Goal: Transaction & Acquisition: Purchase product/service

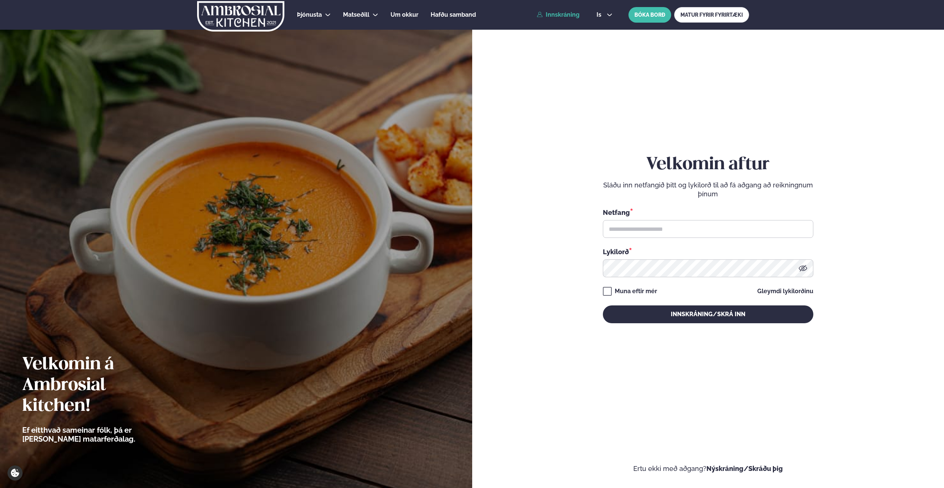
click at [560, 16] on link "Innskráning" at bounding box center [558, 15] width 43 height 7
click at [632, 235] on input "text" at bounding box center [708, 229] width 211 height 18
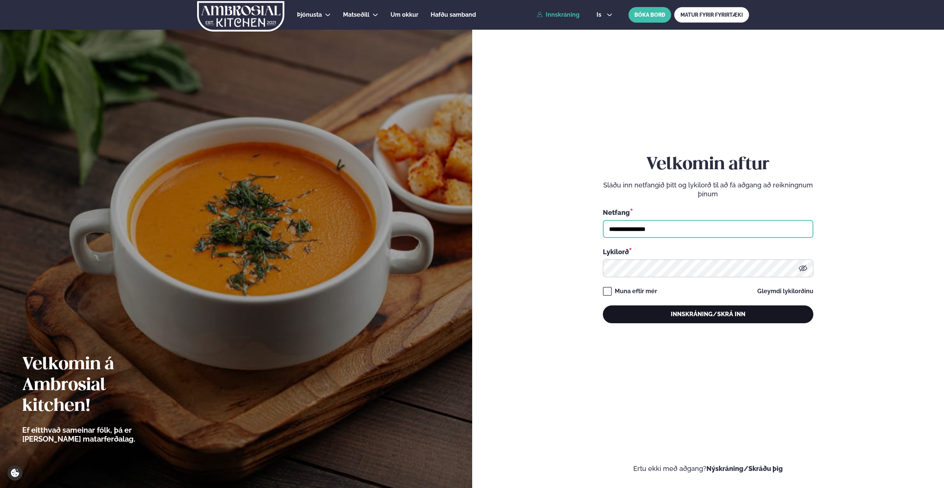
type input "**********"
click at [699, 315] on button "Innskráning/Skrá inn" at bounding box center [708, 315] width 211 height 18
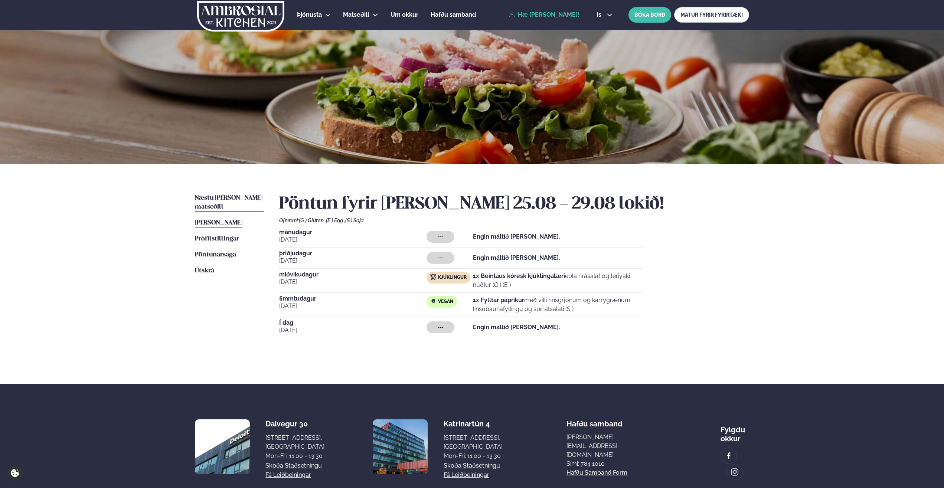
click at [210, 201] on span "Næstu [PERSON_NAME] matseðill" at bounding box center [229, 202] width 68 height 15
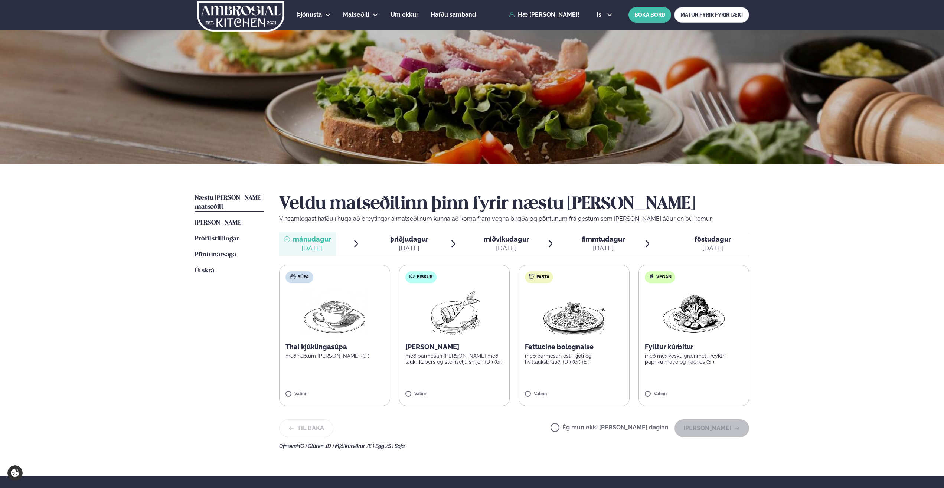
click at [513, 234] on span "miðvikudagur mið. [DATE]" at bounding box center [501, 244] width 57 height 24
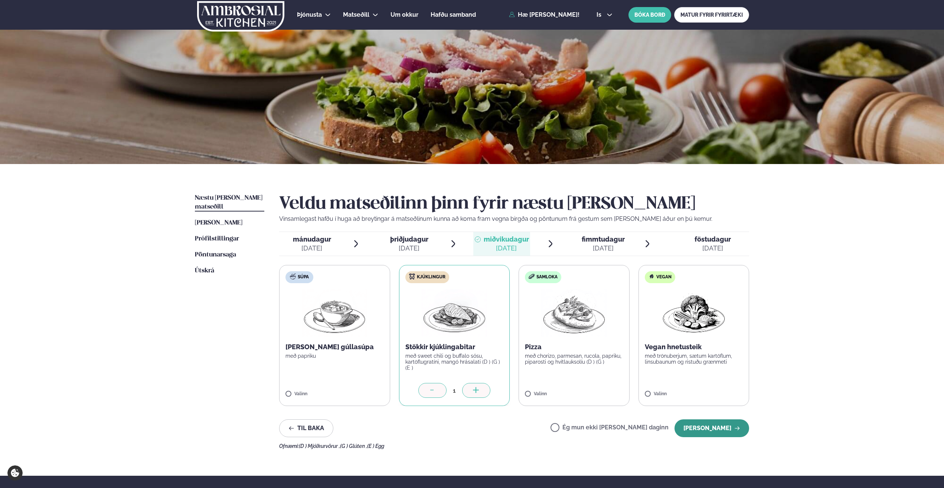
click at [715, 426] on button "[PERSON_NAME]" at bounding box center [712, 429] width 75 height 18
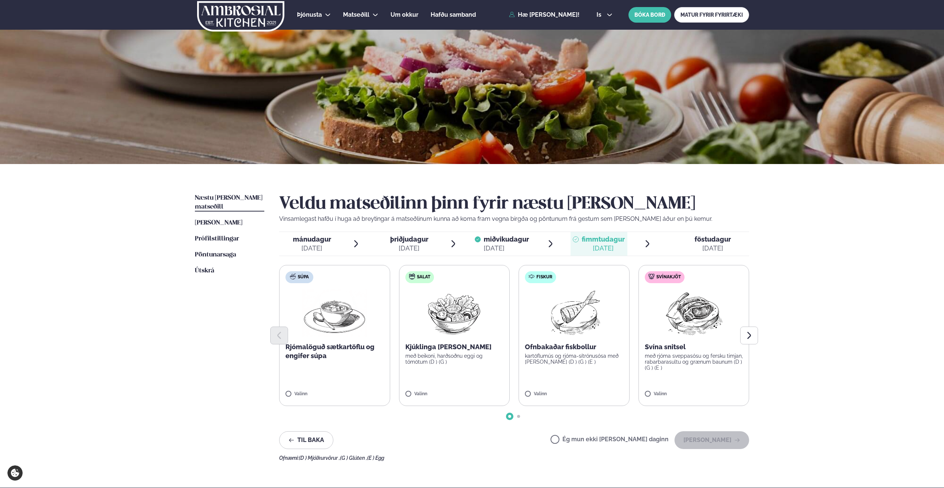
click at [577, 343] on div at bounding box center [514, 336] width 470 height 18
click at [548, 271] on label "Fiskur Ofnbakaðar fiskbollur kartöflumús og rjóma-sítrónusósa með [PERSON_NAME]…" at bounding box center [574, 335] width 111 height 141
click at [711, 442] on button "[PERSON_NAME]" at bounding box center [712, 441] width 75 height 18
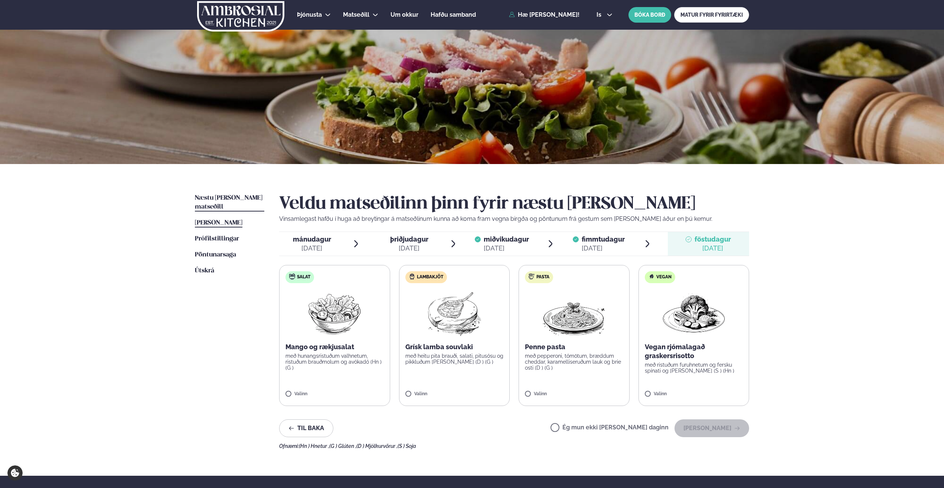
click at [208, 220] on span "[PERSON_NAME]" at bounding box center [219, 223] width 48 height 6
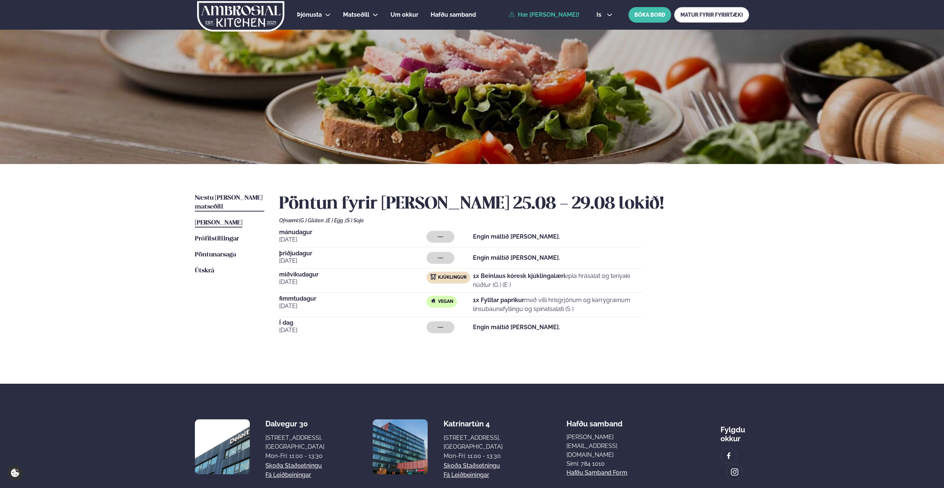
click at [208, 199] on span "Næstu [PERSON_NAME] matseðill" at bounding box center [229, 202] width 68 height 15
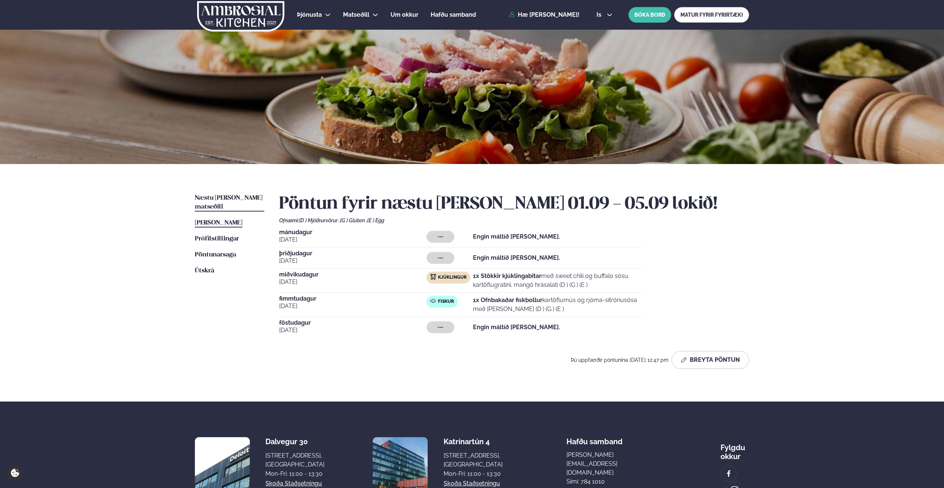
click at [206, 220] on span "[PERSON_NAME]" at bounding box center [219, 223] width 48 height 6
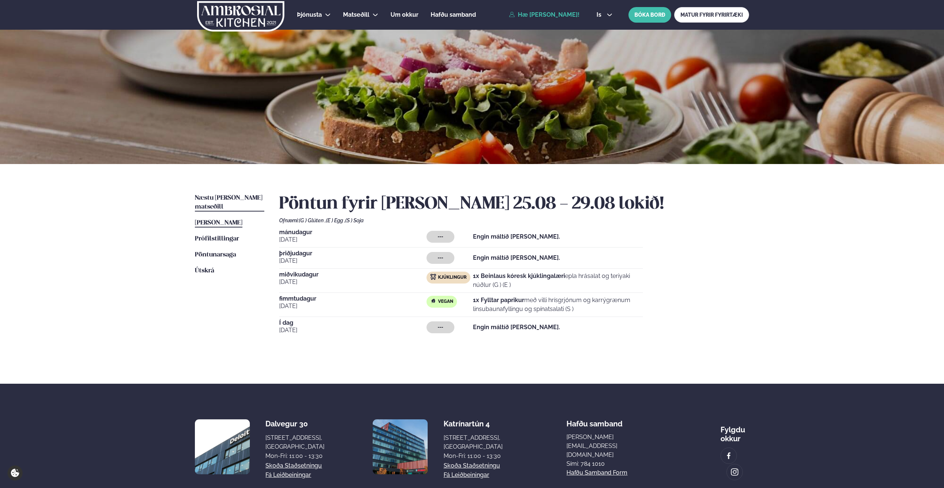
click at [216, 202] on link "Næstu [PERSON_NAME] matseðill Næsta vika" at bounding box center [229, 203] width 69 height 18
